Goal: Transaction & Acquisition: Obtain resource

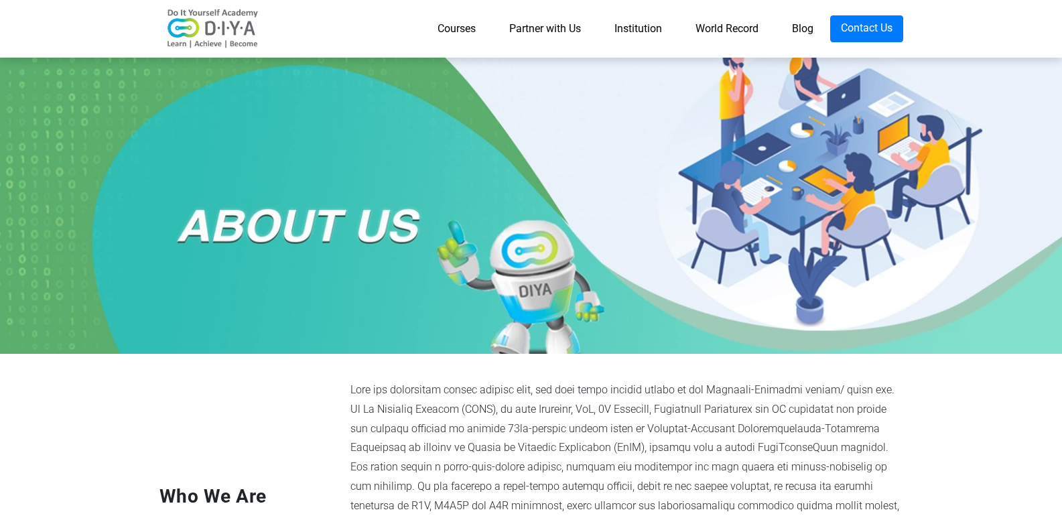
click at [463, 352] on div at bounding box center [531, 202] width 1062 height 301
click at [535, 27] on link "Partner with Us" at bounding box center [544, 28] width 105 height 27
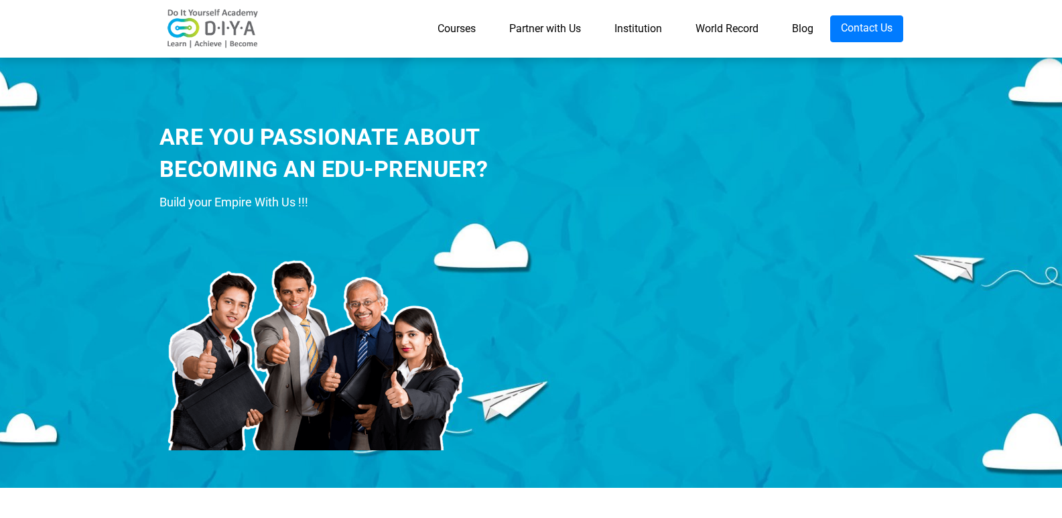
drag, startPoint x: 1071, startPoint y: 316, endPoint x: 1071, endPoint y: -58, distance: 374.4
